Goal: Information Seeking & Learning: Find contact information

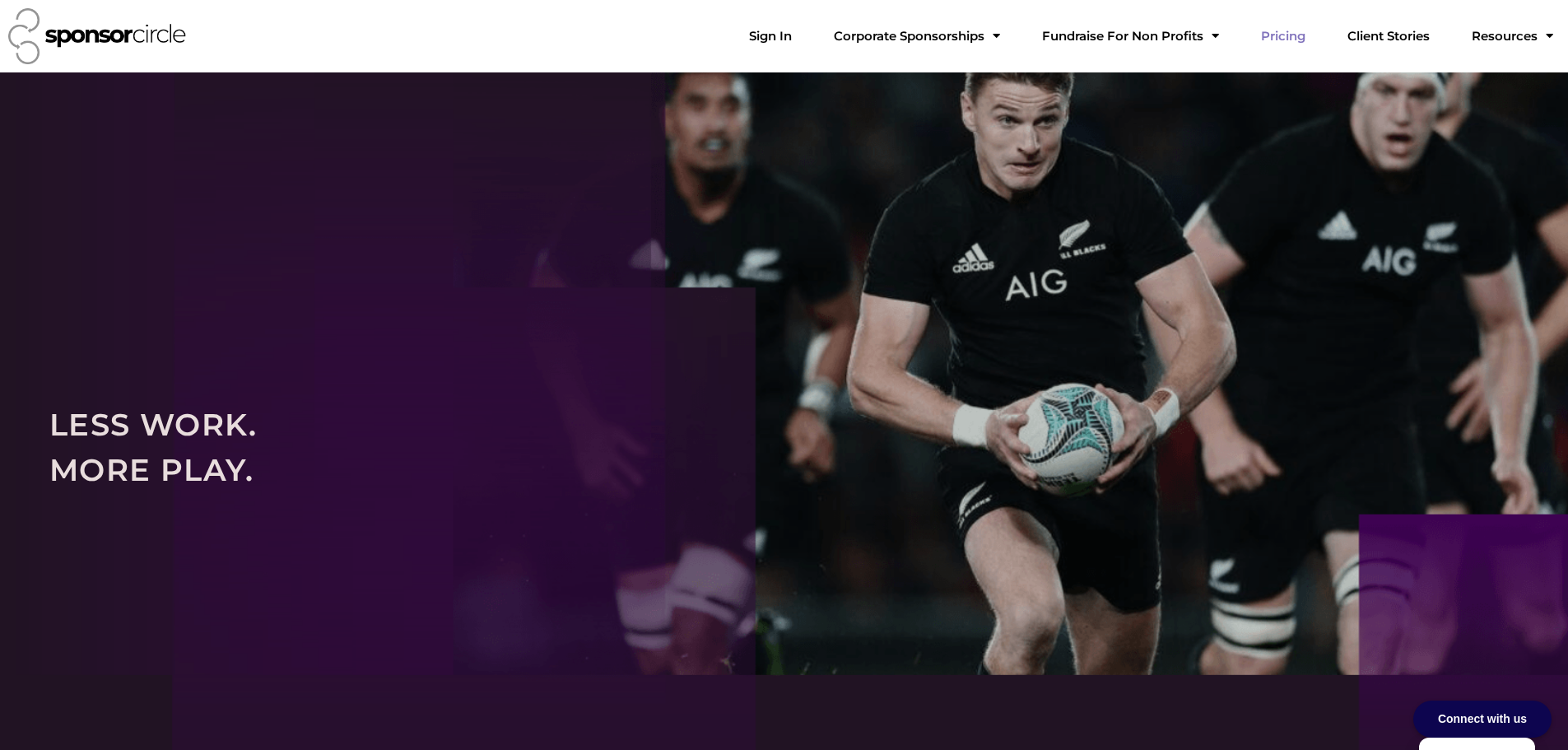
click at [1315, 33] on link "Pricing" at bounding box center [1282, 36] width 71 height 33
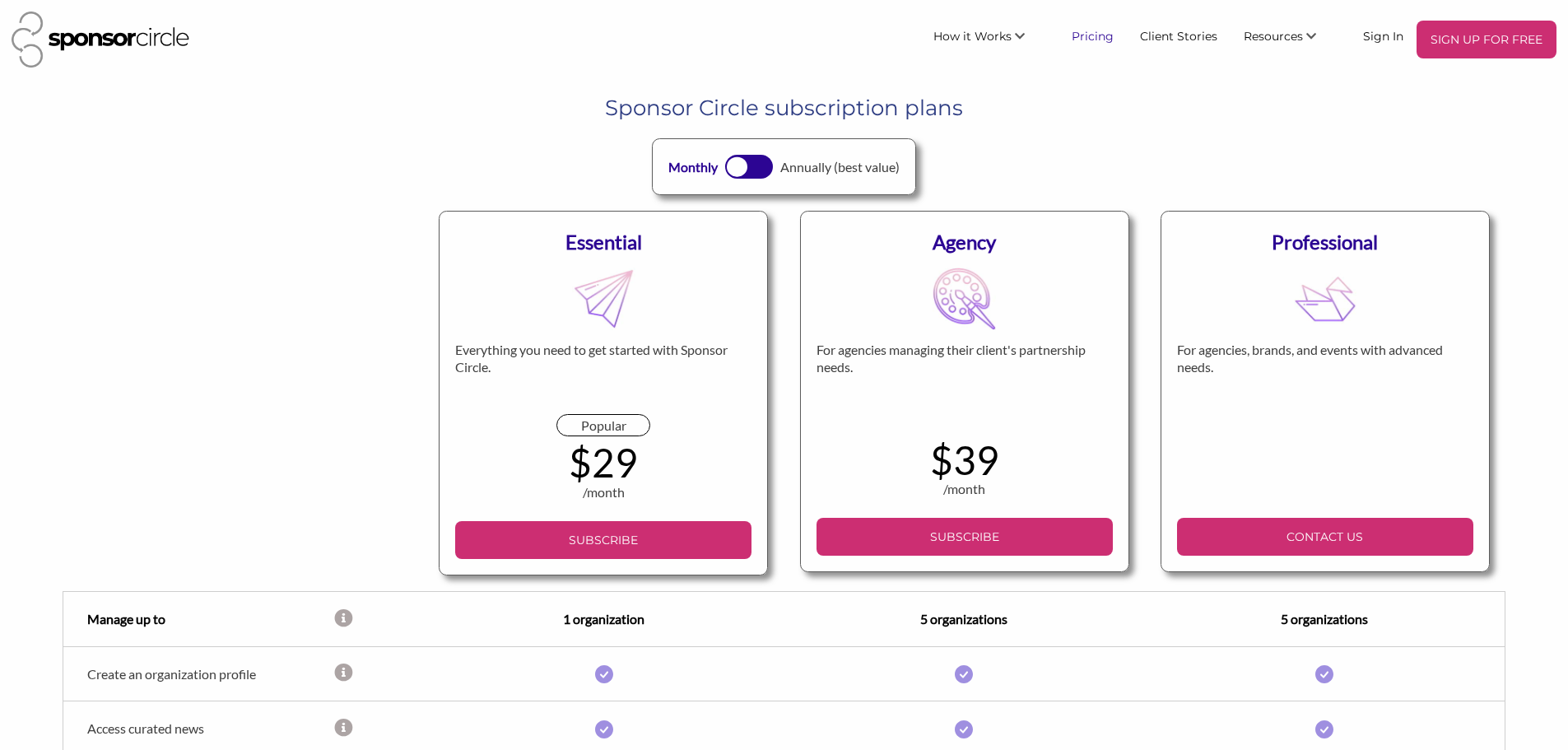
click at [1099, 29] on link "Pricing" at bounding box center [1092, 35] width 68 height 29
click at [1250, 75] on header "SIGN UP FOR FREE How it Works For Suppliers and Sponsors For Events and Sports …" at bounding box center [784, 40] width 1568 height 80
click at [1255, 77] on link "Find New Partners" at bounding box center [1268, 74] width 163 height 29
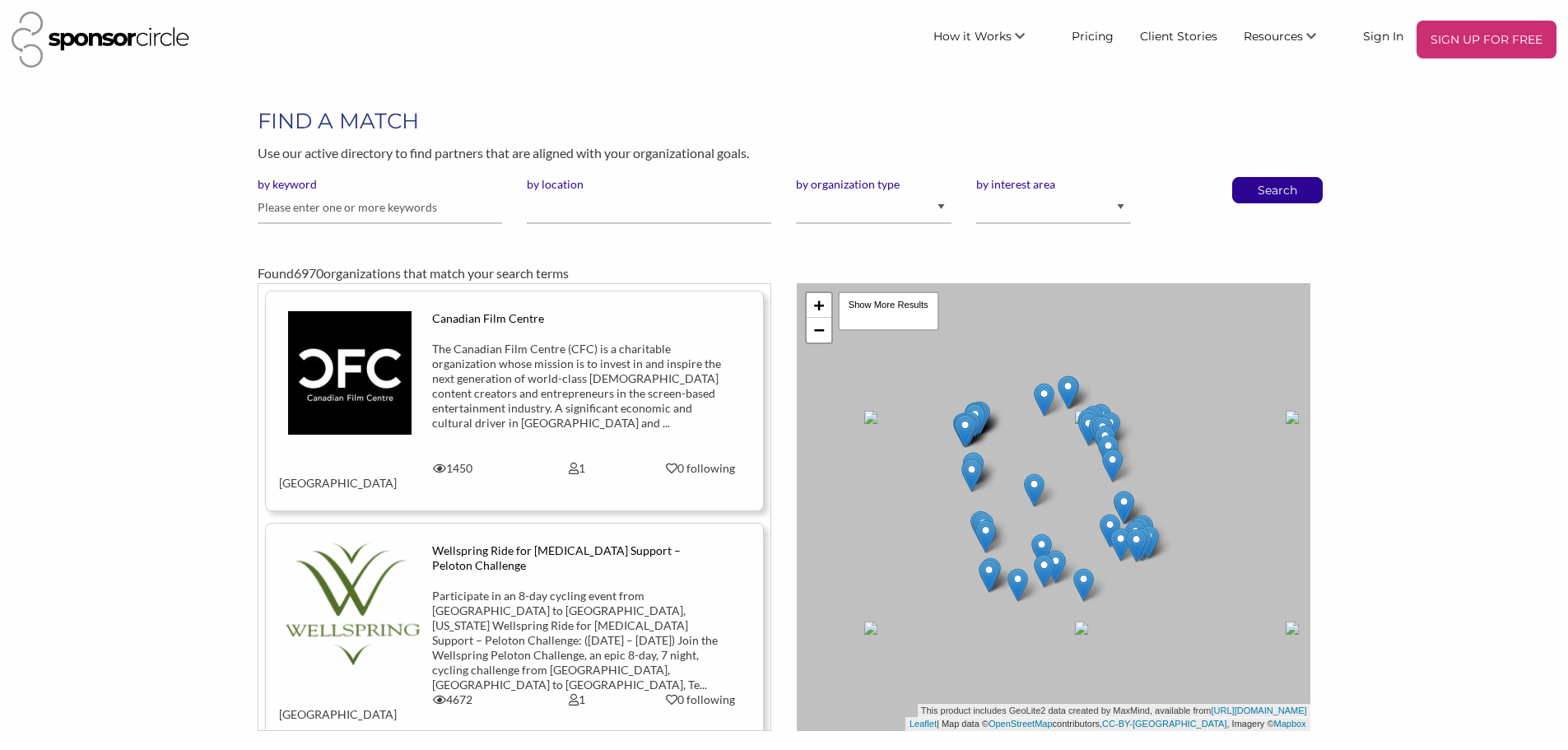
click at [994, 190] on label "by interest area" at bounding box center [1053, 184] width 154 height 15
click at [994, 191] on select "Animal Welfare Arts and Culture Business and Entrepreneurship Community Diversi…" at bounding box center [1053, 207] width 154 height 32
click at [993, 181] on label "by interest area" at bounding box center [1053, 184] width 154 height 15
click at [993, 191] on select "Animal Welfare Arts and Culture Business and Entrepreneurship Community Diversi…" at bounding box center [1053, 207] width 154 height 32
click at [1386, 35] on link "Sign In" at bounding box center [1382, 35] width 67 height 29
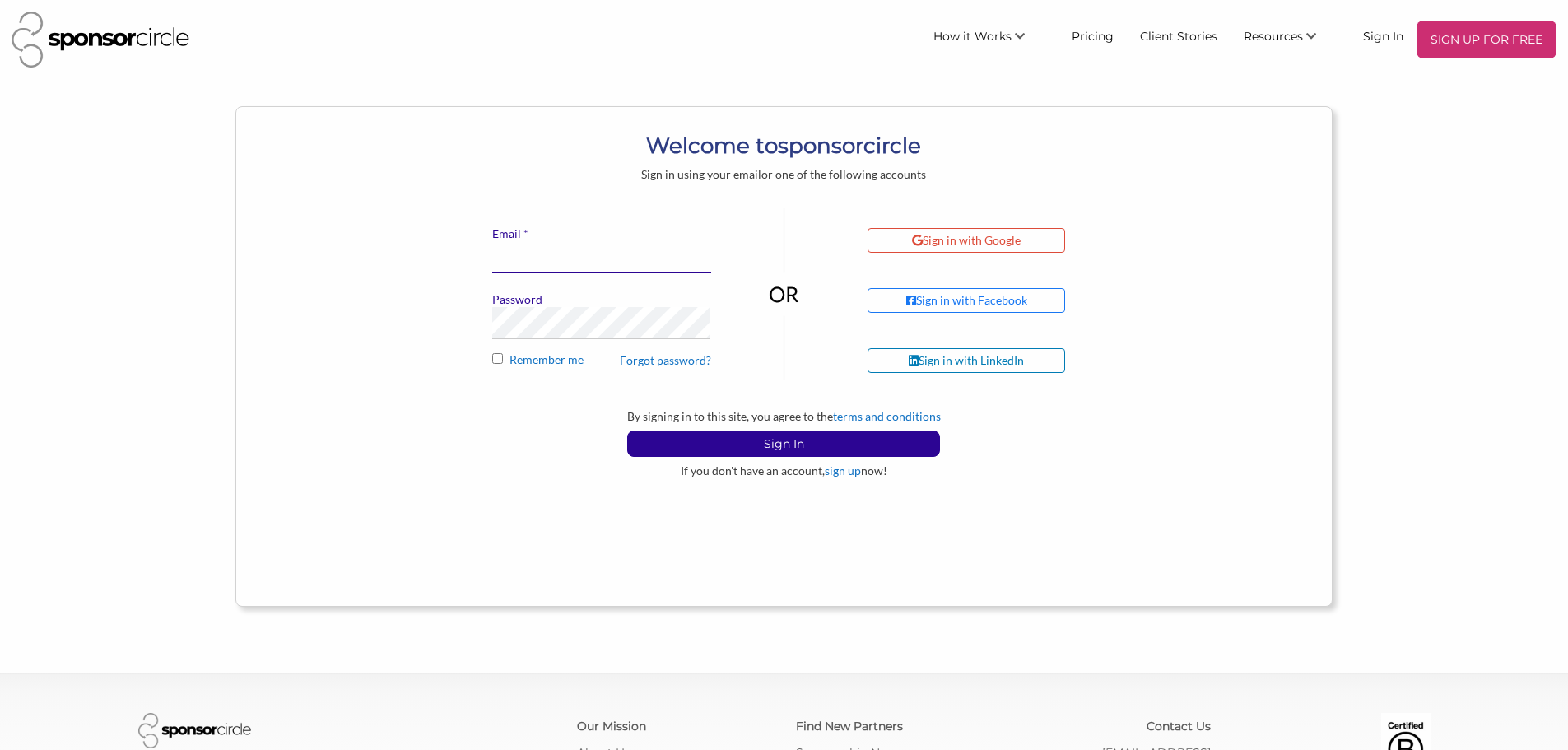
click at [540, 259] on input "* Email" at bounding box center [601, 256] width 219 height 32
type input "[EMAIL_ADDRESS][DOMAIN_NAME]"
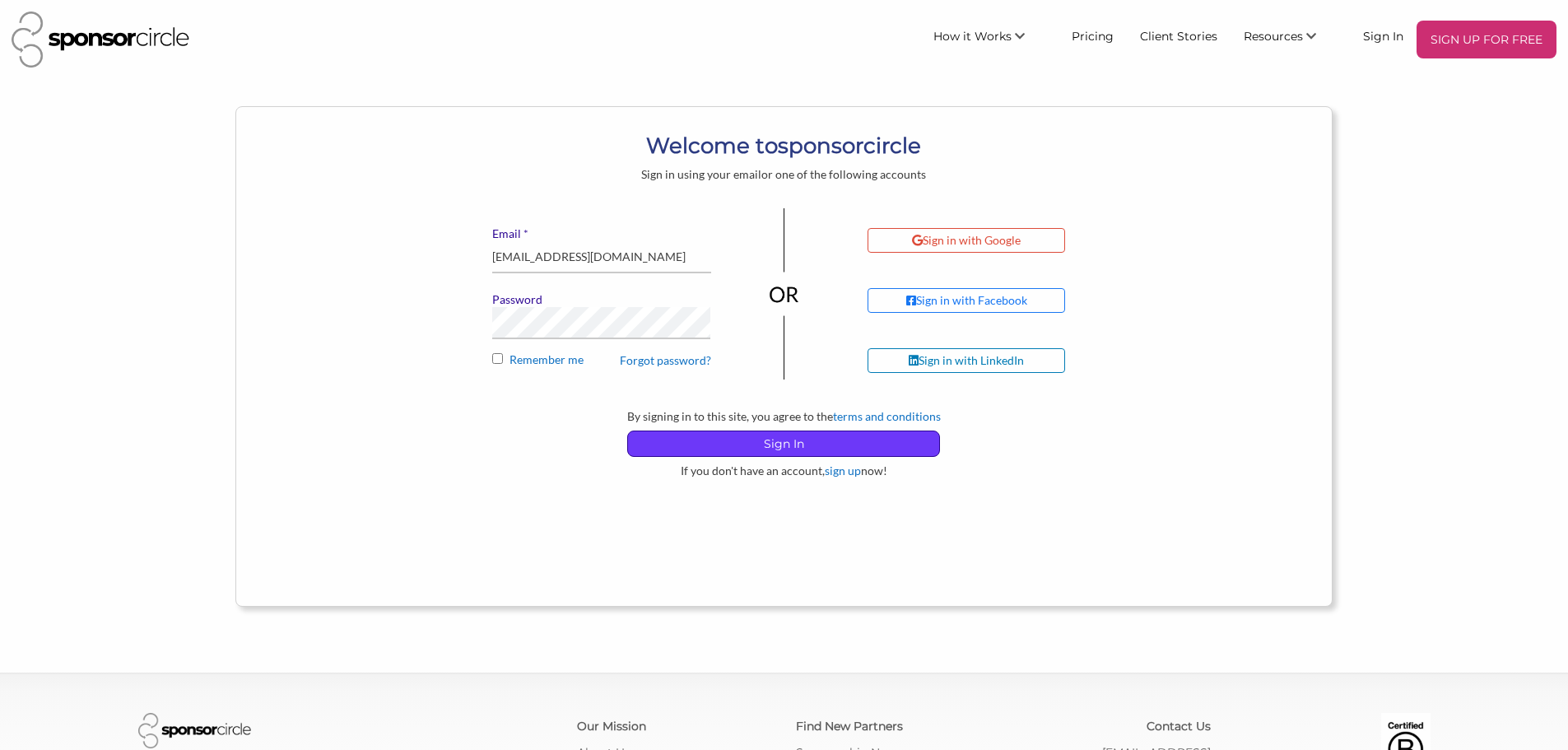
click at [784, 450] on p "Sign In" at bounding box center [783, 443] width 311 height 24
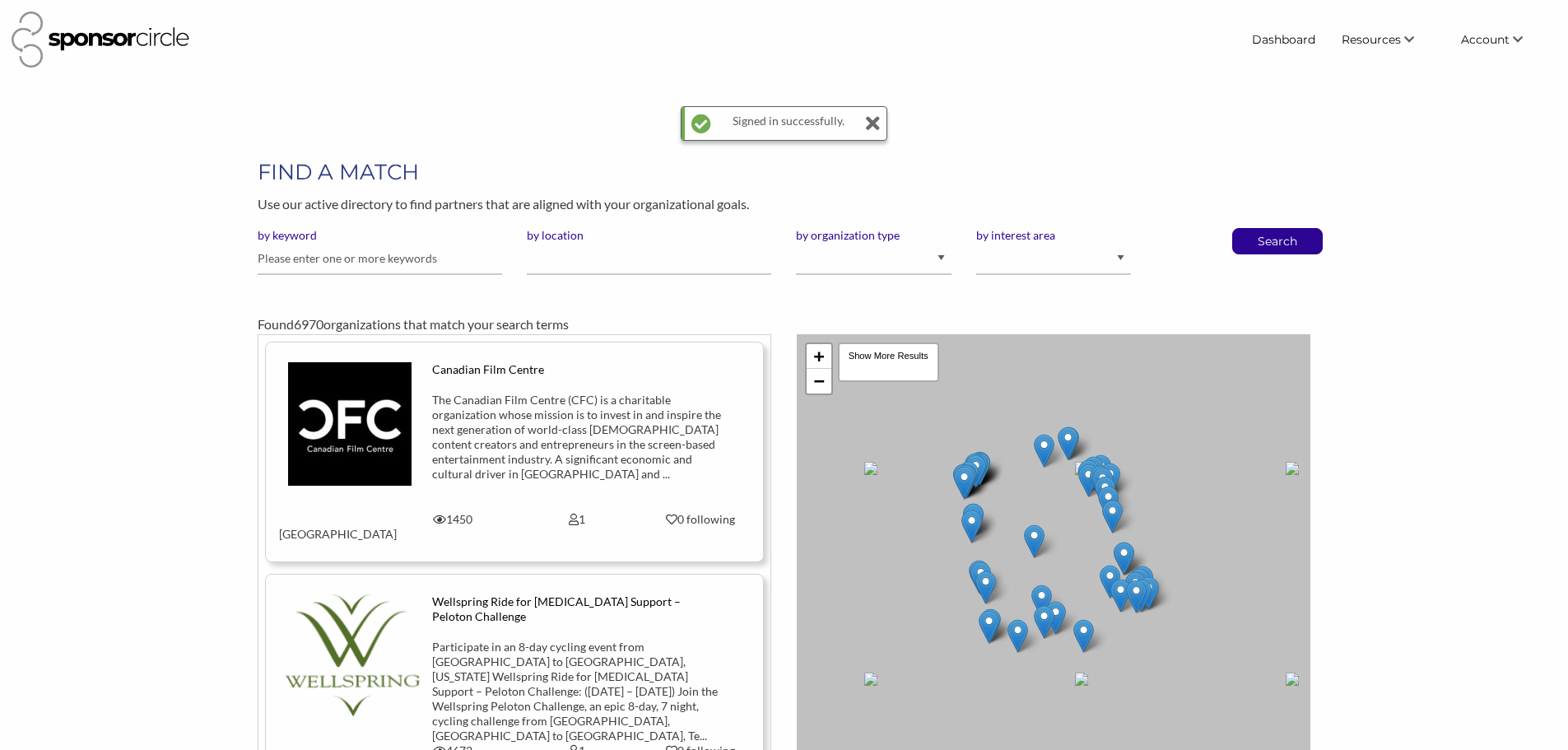
click at [879, 120] on div "Signed in successfully." at bounding box center [784, 123] width 207 height 35
click at [876, 121] on icon at bounding box center [871, 123] width 15 height 33
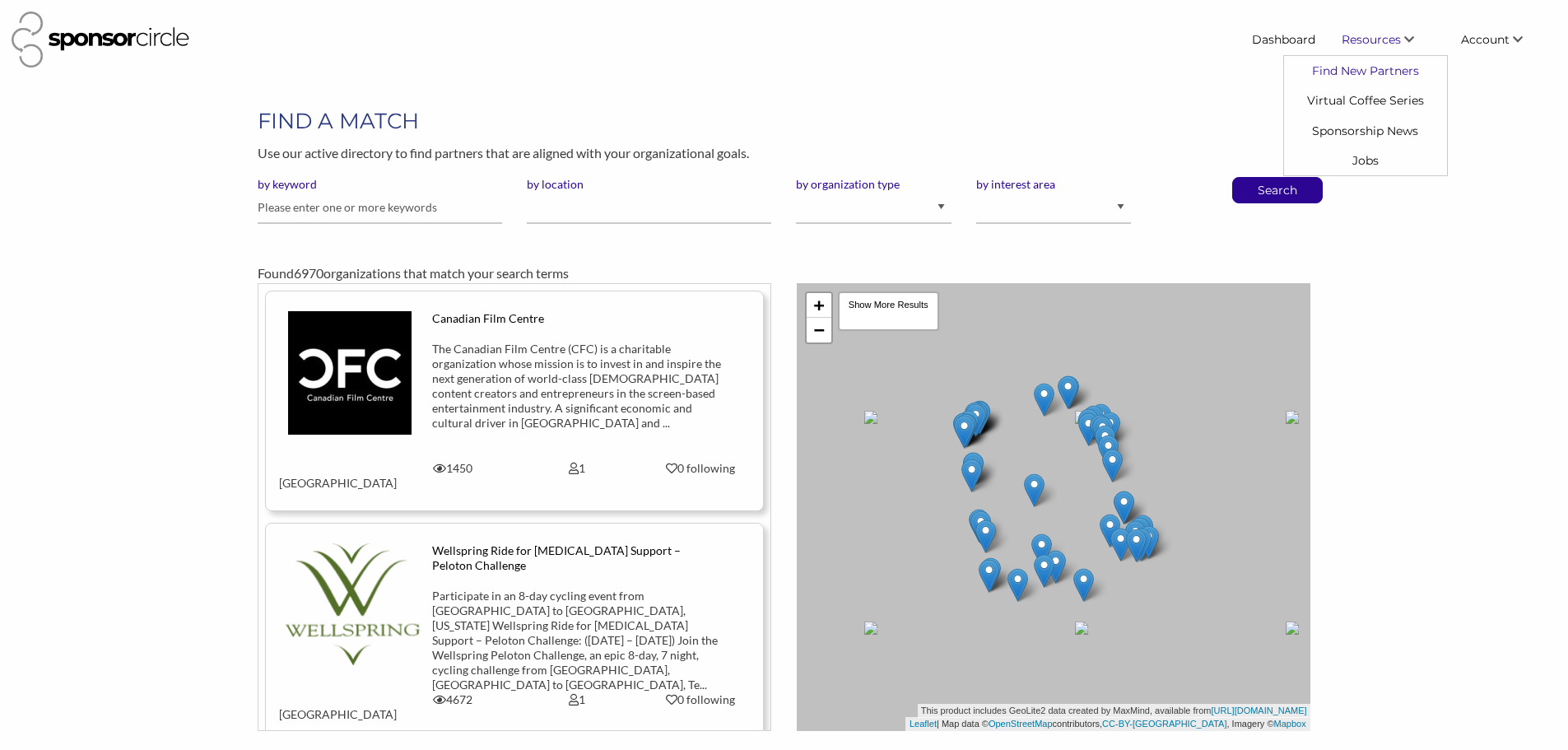
click at [1354, 72] on link "Find New Partners" at bounding box center [1366, 71] width 163 height 29
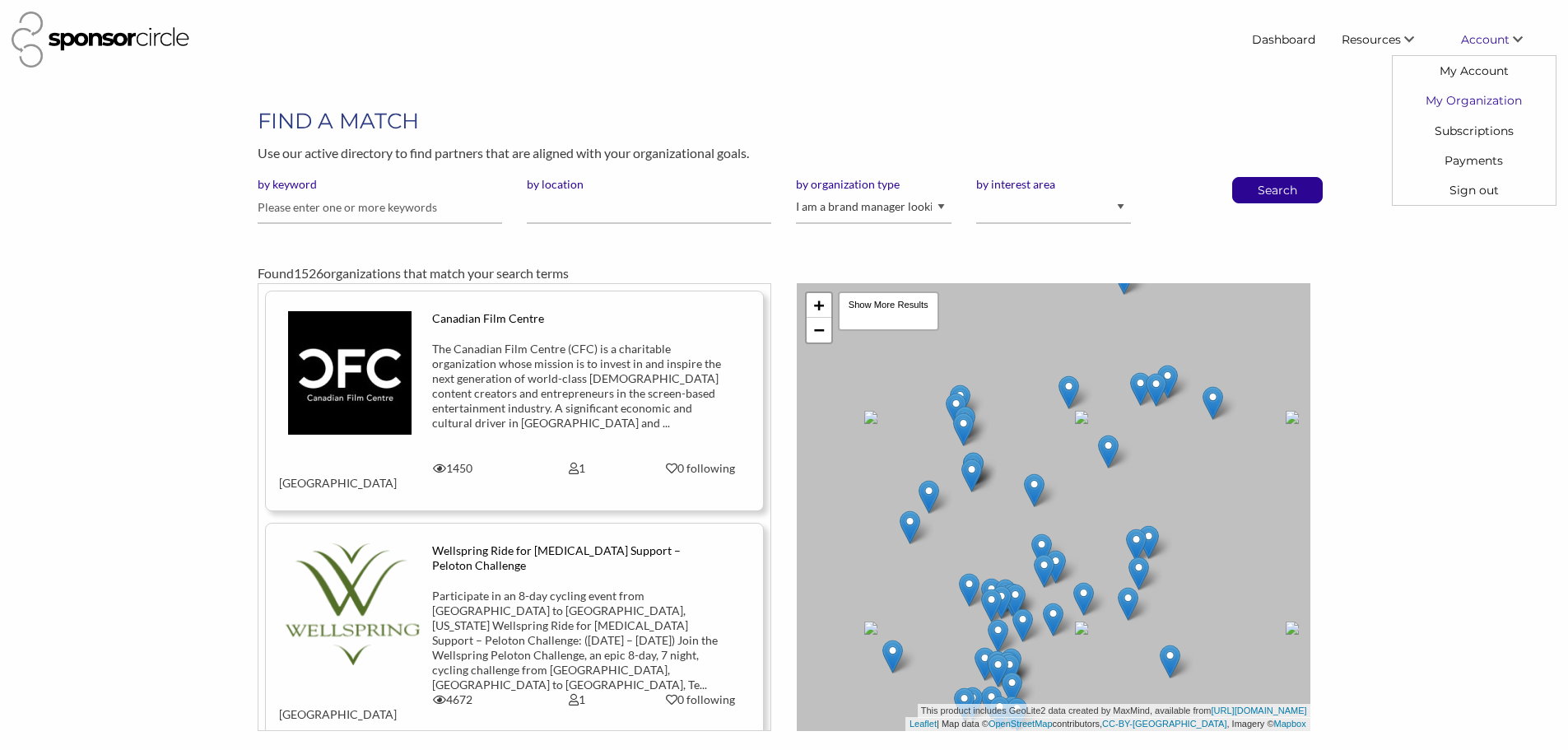
click at [1468, 94] on link "My Organization" at bounding box center [1474, 100] width 163 height 29
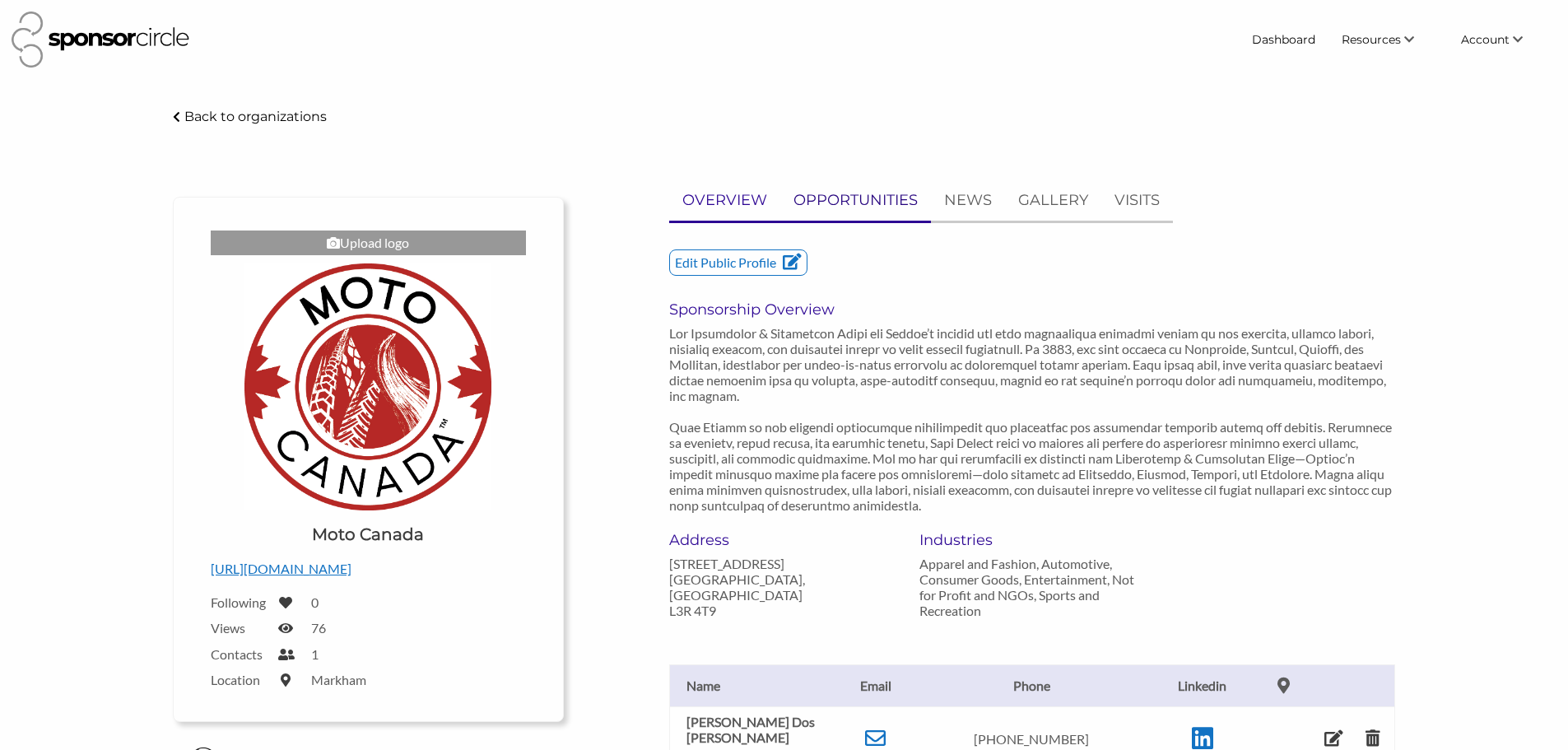
click at [869, 194] on p "OPPORTUNITIES" at bounding box center [856, 200] width 124 height 24
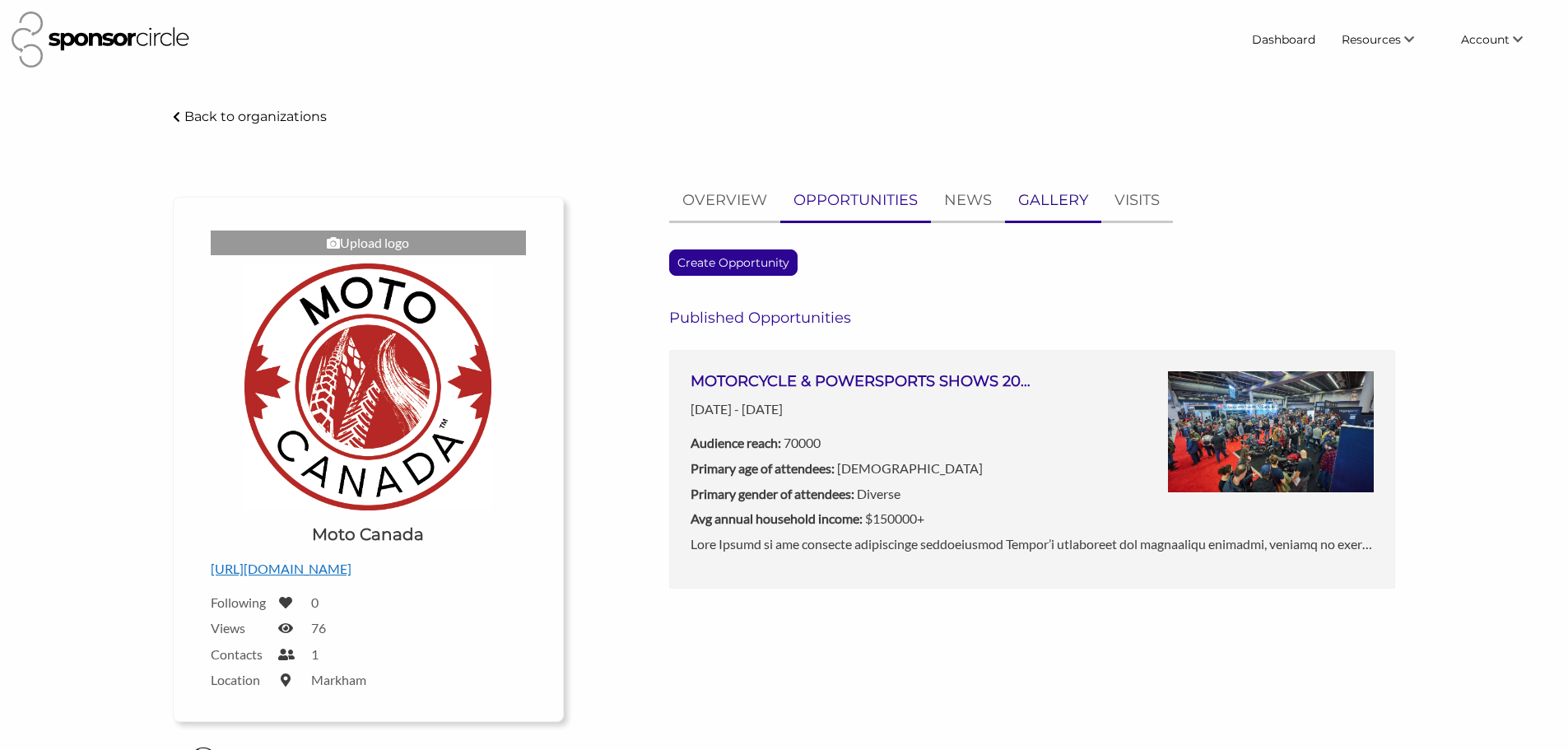
click at [1077, 199] on p "GALLERY" at bounding box center [1053, 200] width 70 height 24
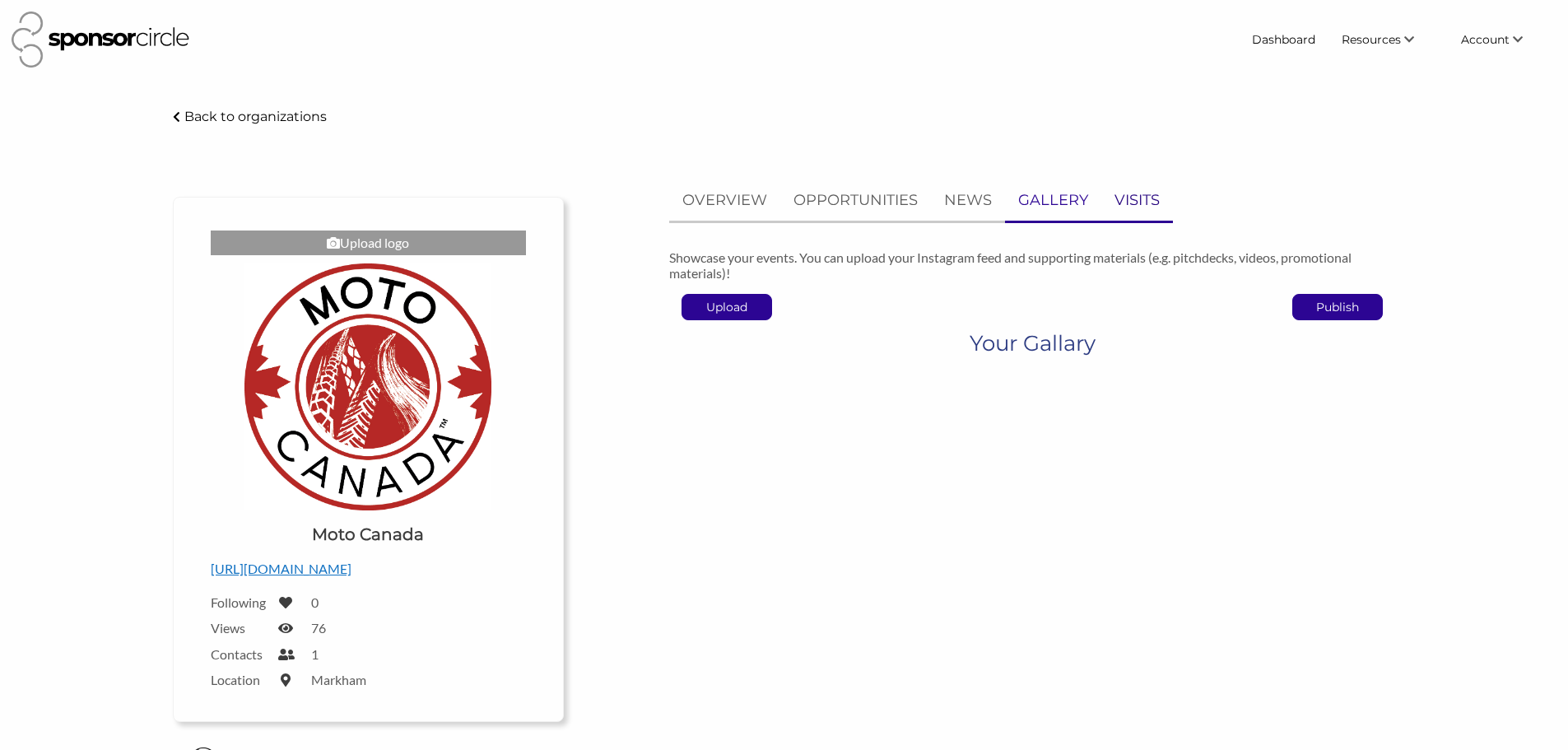
click at [1128, 201] on p "VISITS" at bounding box center [1137, 200] width 46 height 24
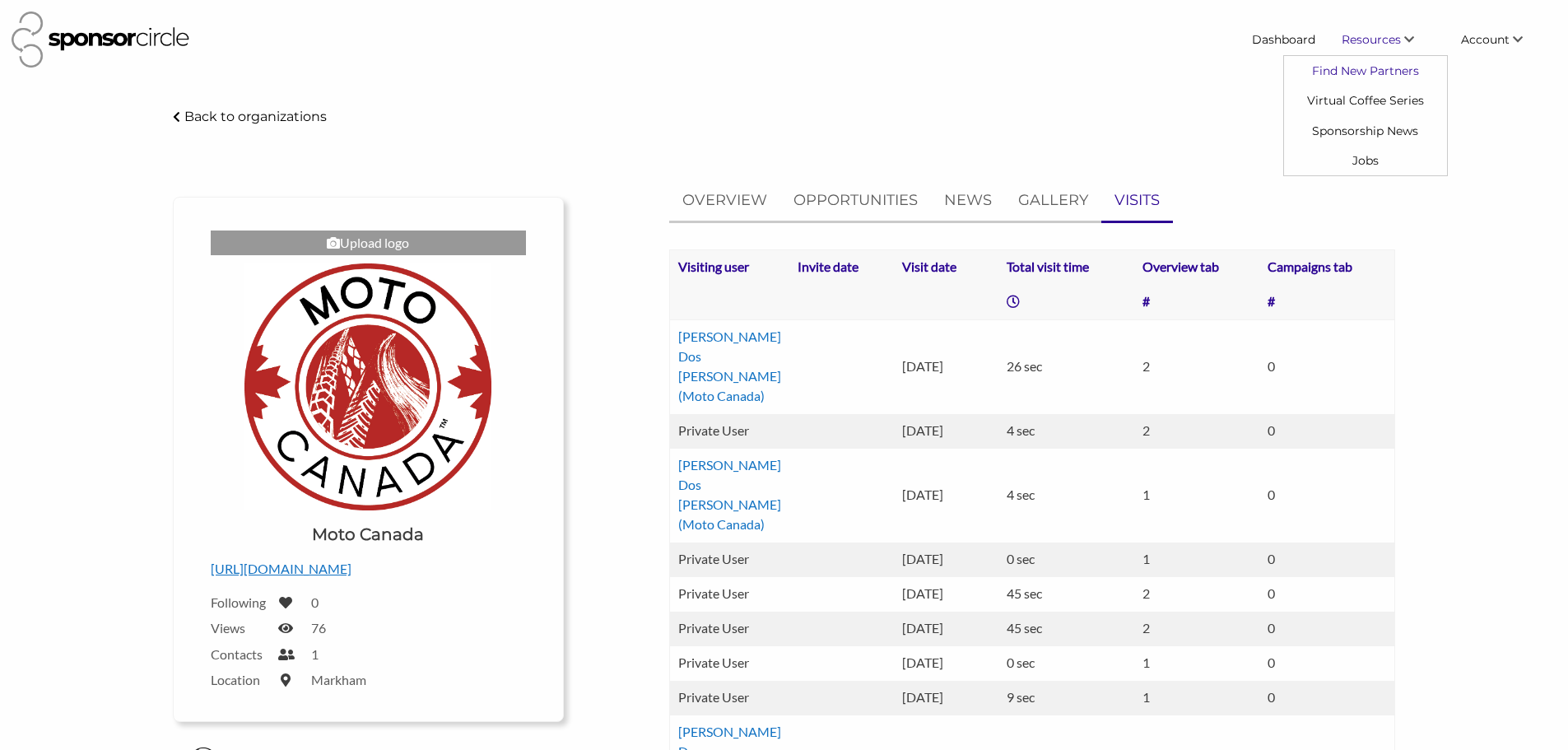
click at [1363, 77] on link "Find New Partners" at bounding box center [1366, 71] width 163 height 29
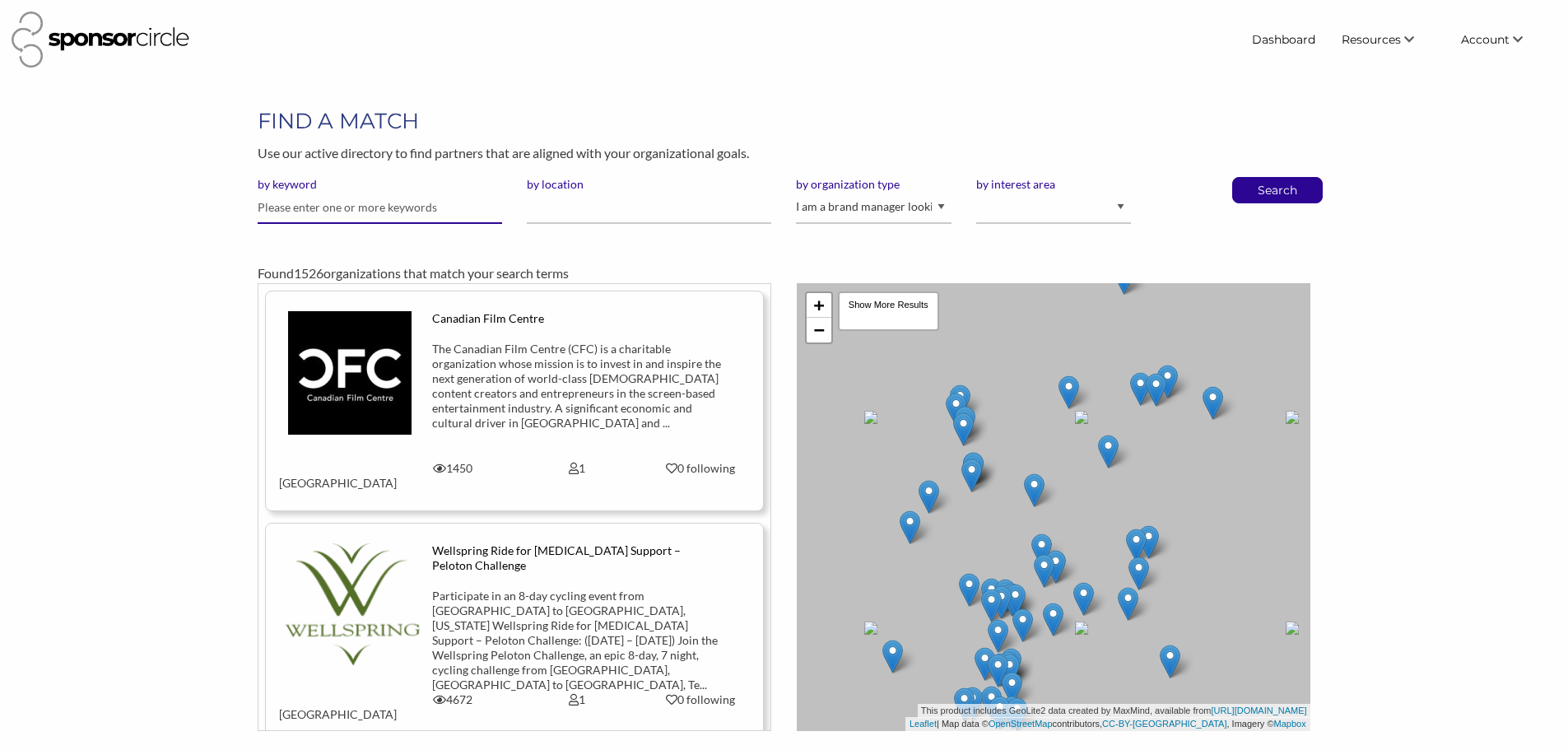
click at [366, 213] on input "text" at bounding box center [380, 207] width 245 height 32
type input "hertz"
click at [1250, 178] on button "Search" at bounding box center [1278, 189] width 54 height 24
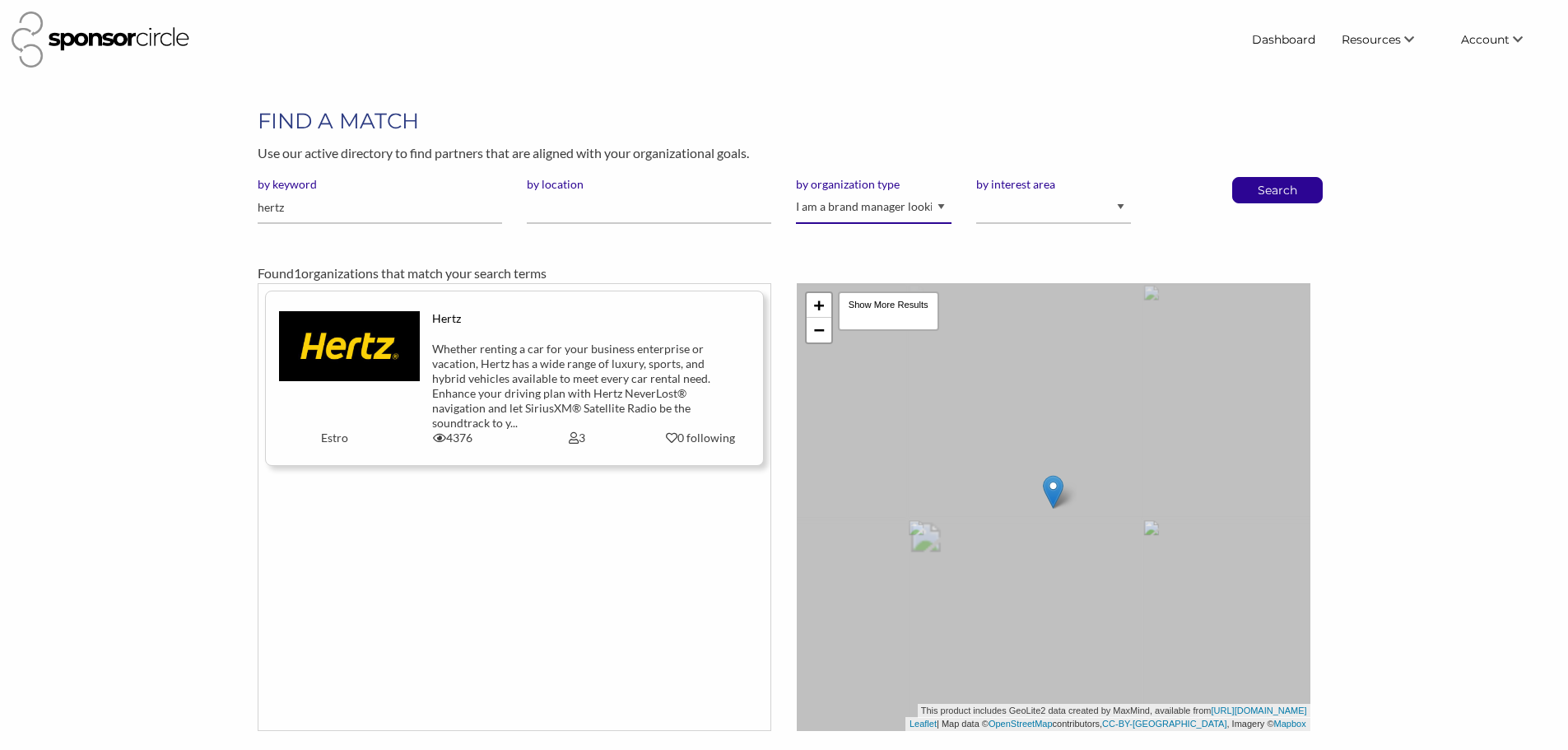
click at [870, 205] on select "I am an event organizer seeking new partnerships with suppliers, exhibitors or …" at bounding box center [872, 207] width 154 height 32
click at [373, 373] on img at bounding box center [349, 346] width 141 height 70
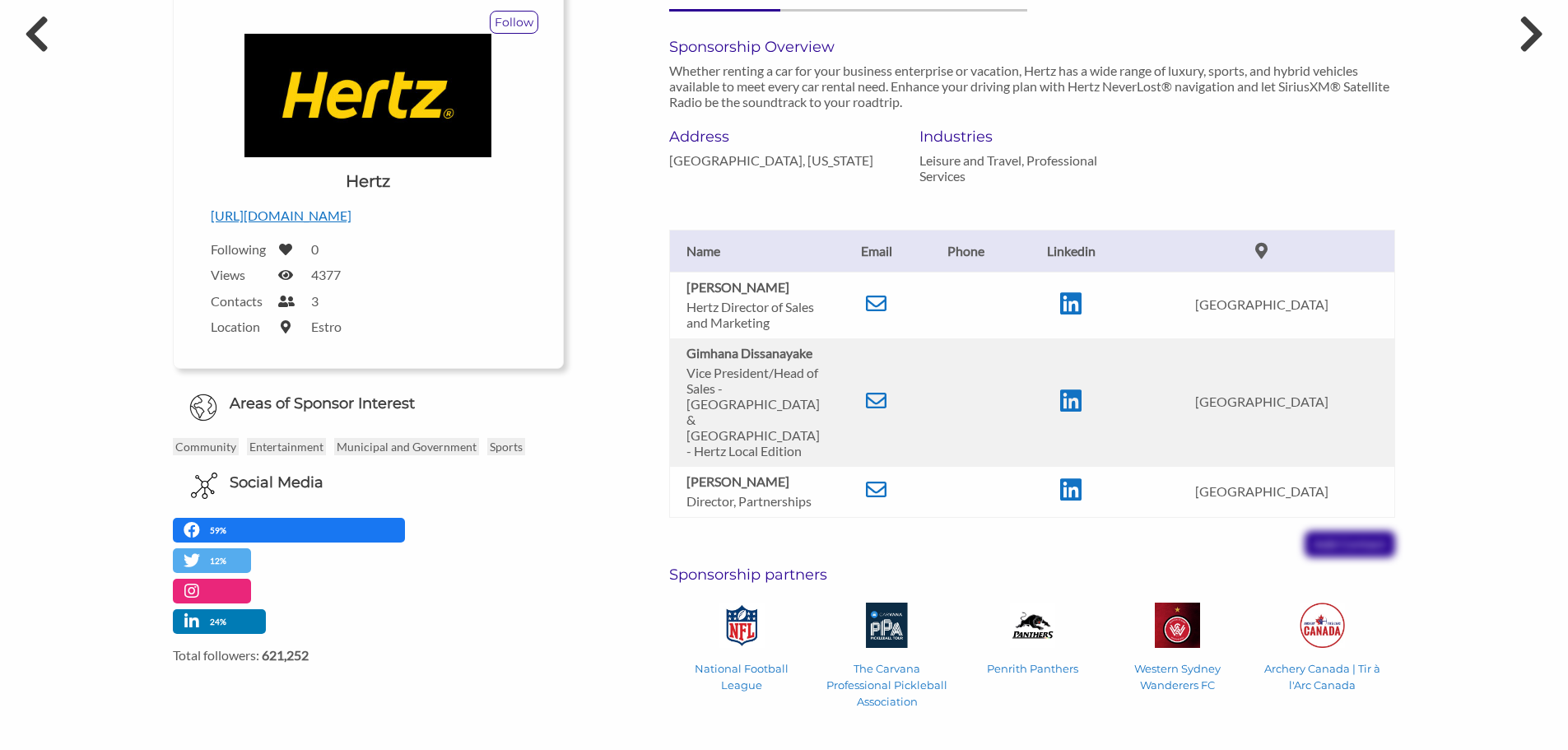
scroll to position [247, 0]
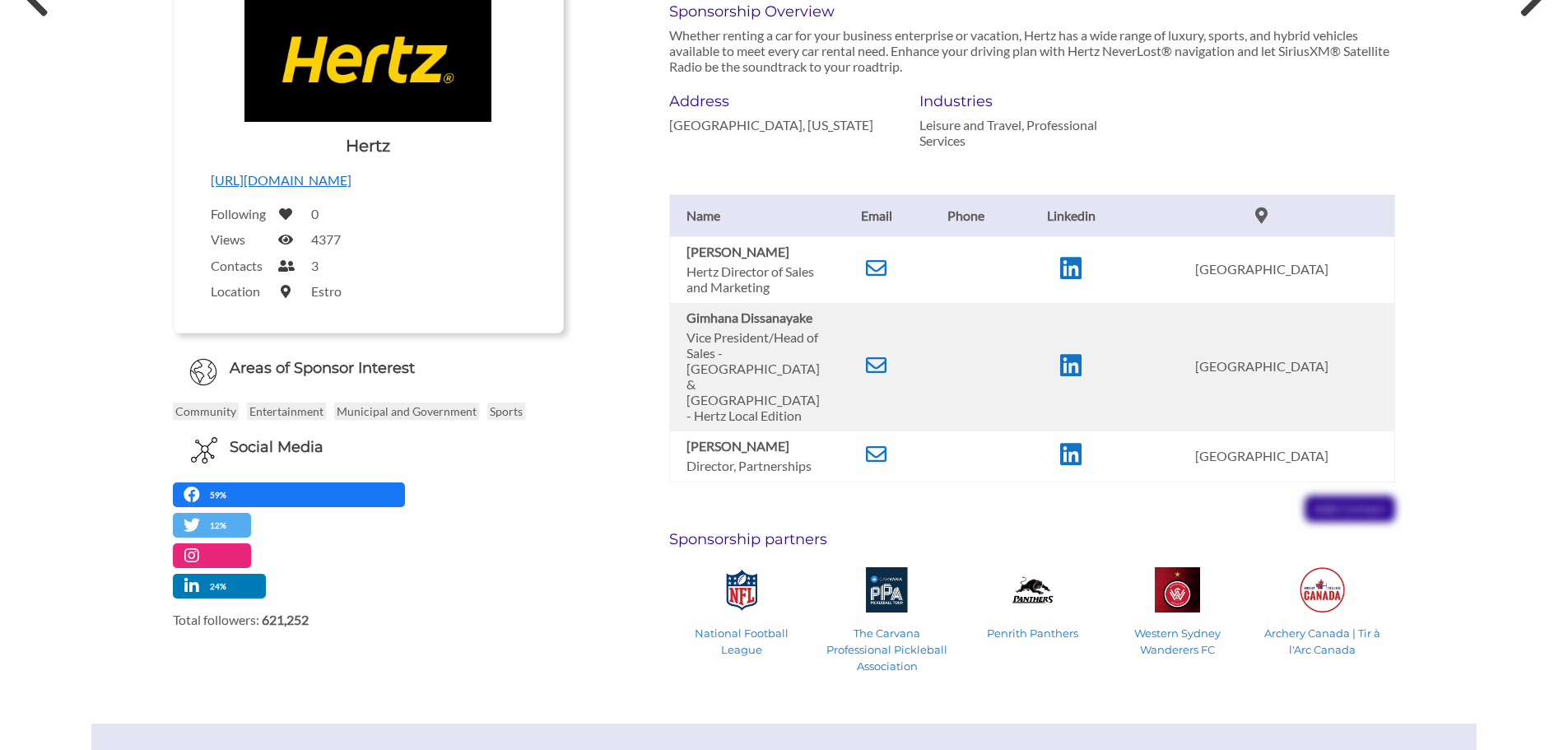
drag, startPoint x: 793, startPoint y: 253, endPoint x: 681, endPoint y: 253, distance: 112.0
click at [681, 253] on td "[PERSON_NAME] [PERSON_NAME] Director of Sales and Marketing" at bounding box center [751, 269] width 164 height 67
copy b "[PERSON_NAME]"
click at [886, 266] on icon at bounding box center [875, 267] width 20 height 20
click at [956, 24] on div "Sponsorship Overview Whether renting a car for your business enterprise or vaca…" at bounding box center [1032, 48] width 751 height 89
